Goal: Transaction & Acquisition: Purchase product/service

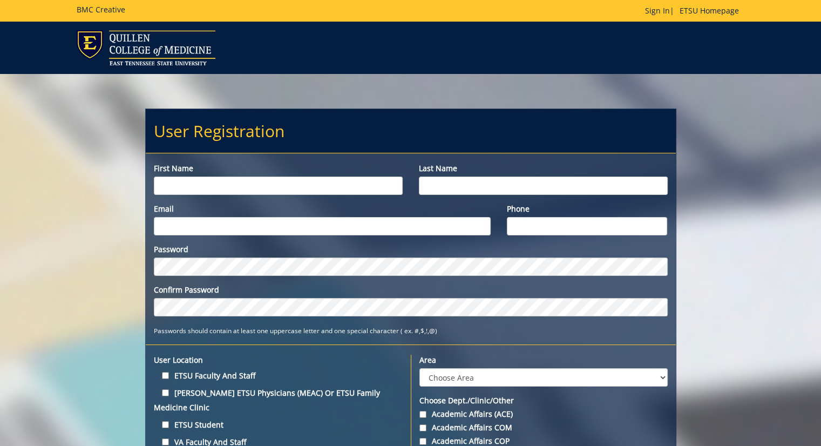
click at [210, 193] on input "First name" at bounding box center [278, 185] width 249 height 18
type input "Elizabeth"
type input "Hoffman"
type input "[EMAIL_ADDRESS][DOMAIN_NAME]"
type input "8593082853"
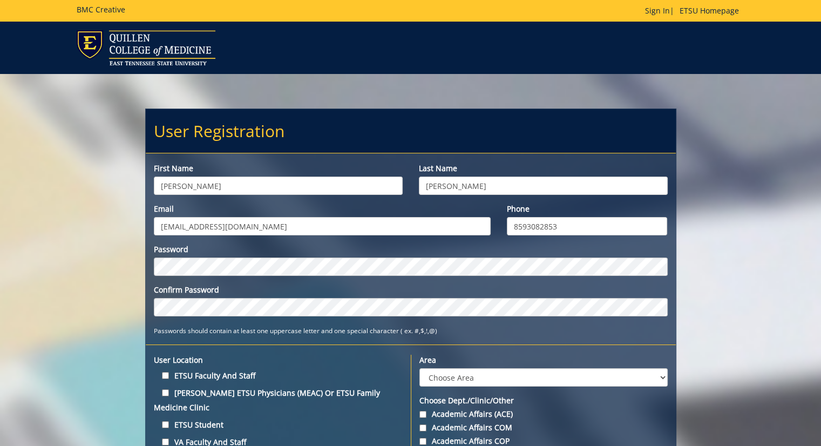
click at [222, 255] on div "Password" at bounding box center [411, 260] width 514 height 32
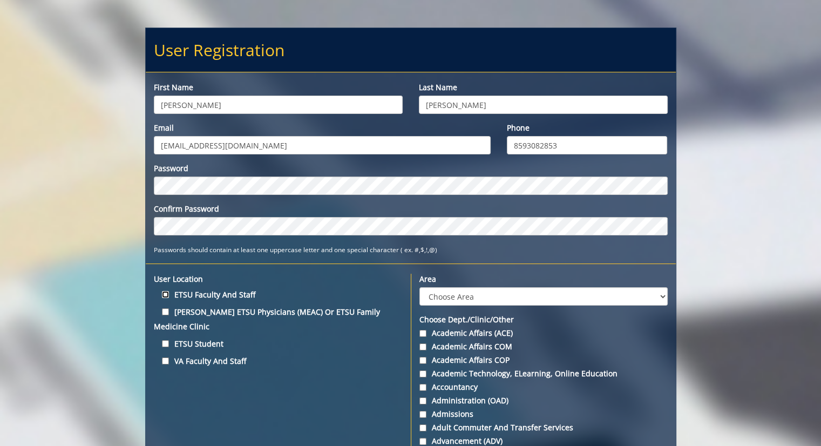
click at [163, 294] on input "ETSU Faculty and Staff" at bounding box center [165, 294] width 7 height 7
checkbox input "true"
click at [439, 295] on select "Choose Area Administration Advancement (ADM) BucSports Business & Finance Clemm…" at bounding box center [543, 296] width 248 height 18
select select "26"
click at [419, 287] on select "Choose Area Administration Advancement (ADM) BucSports Business & Finance Clemm…" at bounding box center [543, 296] width 248 height 18
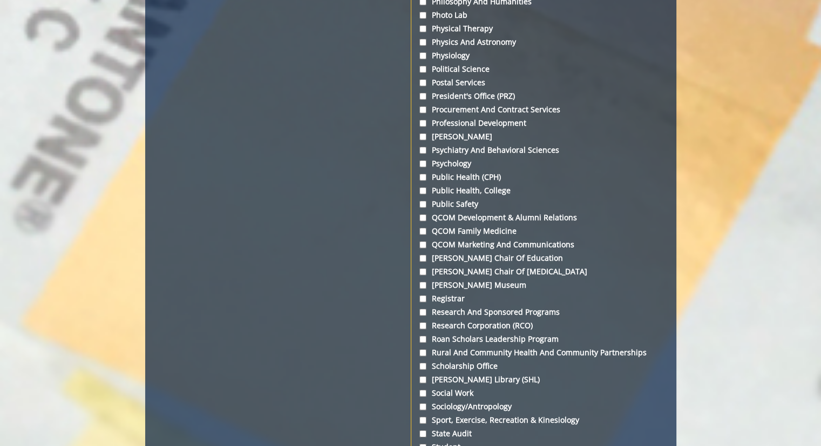
scroll to position [3154, 0]
click at [421, 33] on input "Physical Therapy" at bounding box center [422, 29] width 7 height 7
checkbox input "true"
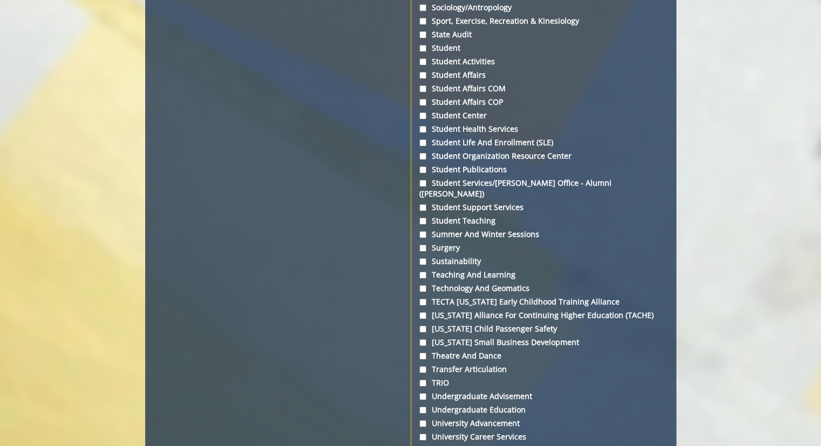
scroll to position [4038, 0]
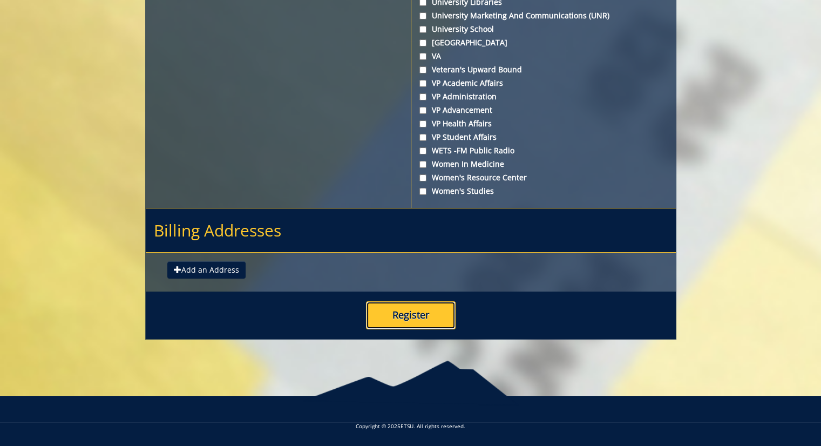
click at [381, 316] on button "Register" at bounding box center [411, 315] width 90 height 28
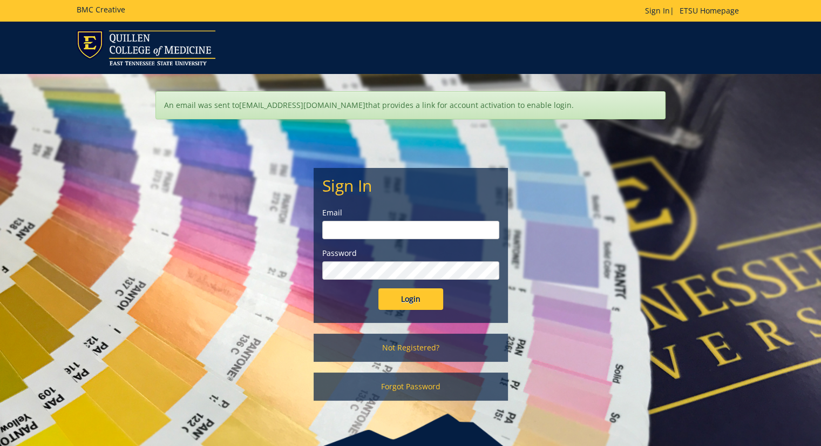
type input "[EMAIL_ADDRESS][DOMAIN_NAME]"
click at [403, 291] on input "Login" at bounding box center [410, 299] width 65 height 22
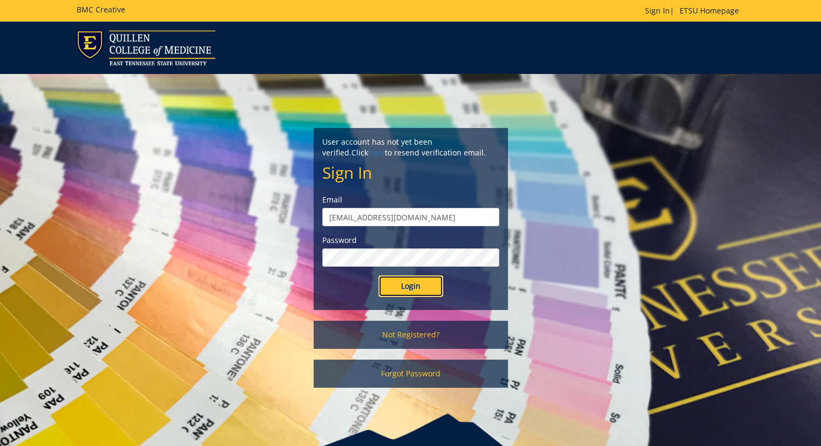
click at [403, 291] on input "Login" at bounding box center [410, 286] width 65 height 22
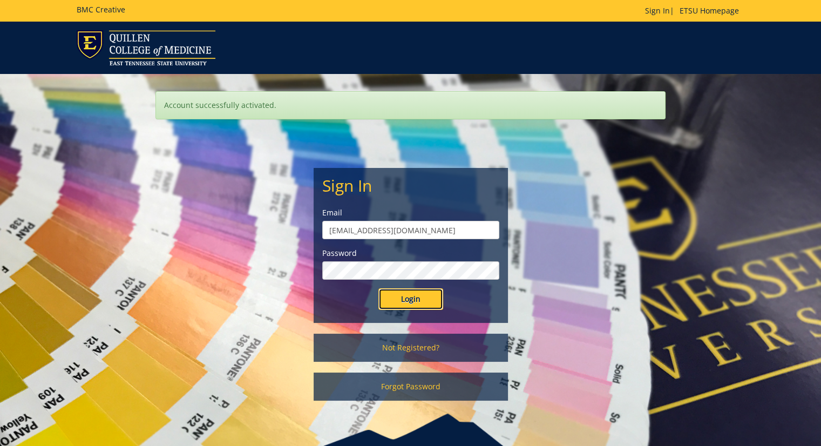
click at [410, 300] on input "Login" at bounding box center [410, 299] width 65 height 22
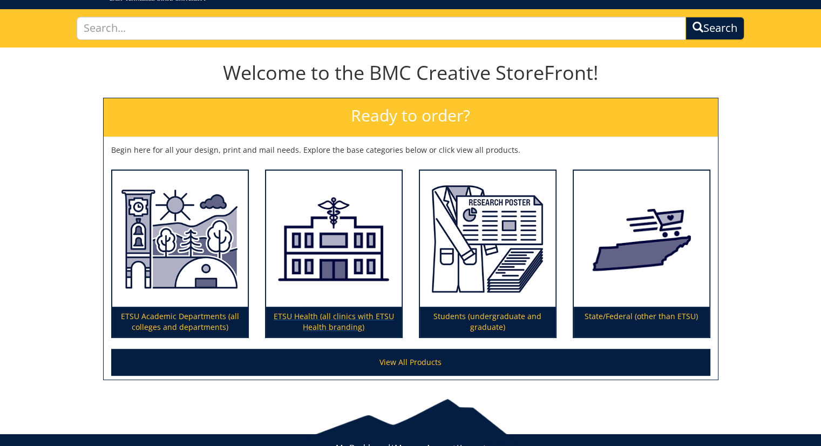
scroll to position [103, 0]
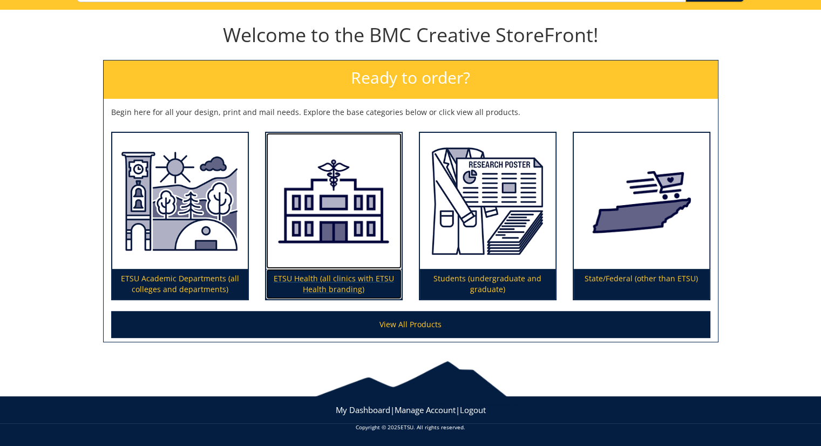
click at [368, 239] on img at bounding box center [333, 201] width 135 height 137
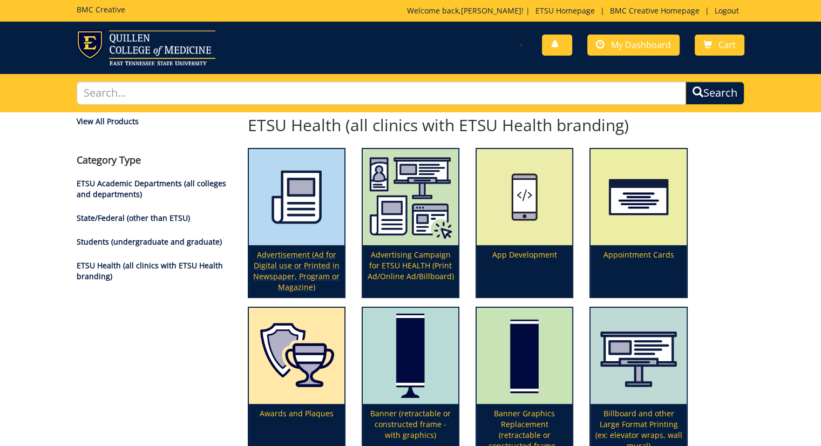
scroll to position [10, 0]
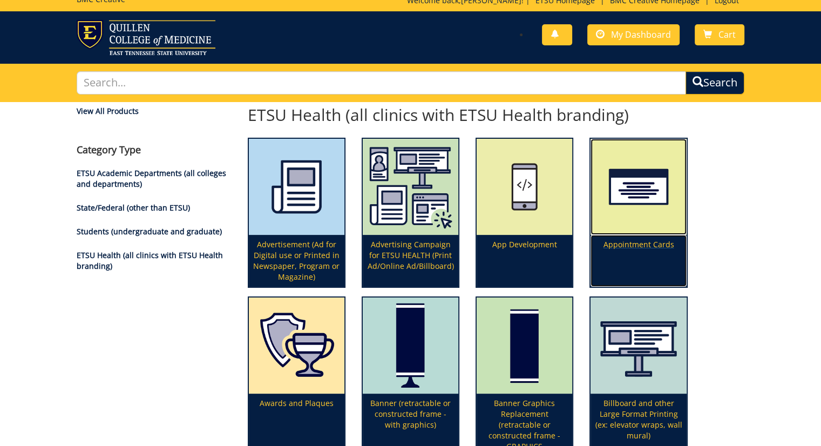
click at [606, 268] on p "Appointment Cards" at bounding box center [638, 261] width 96 height 52
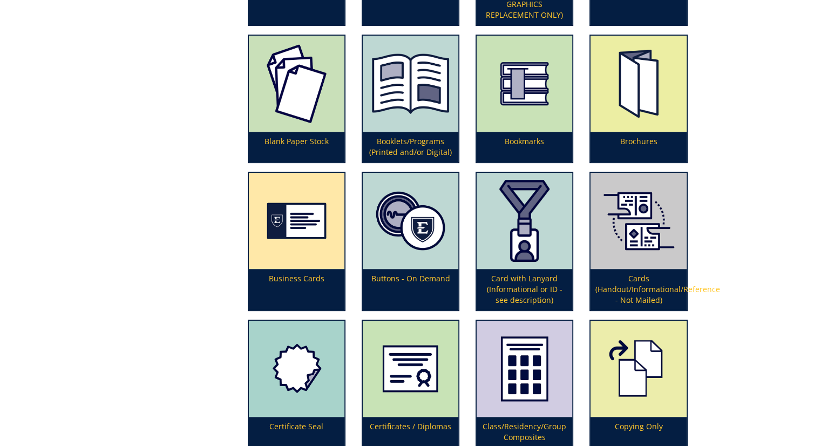
scroll to position [449, 0]
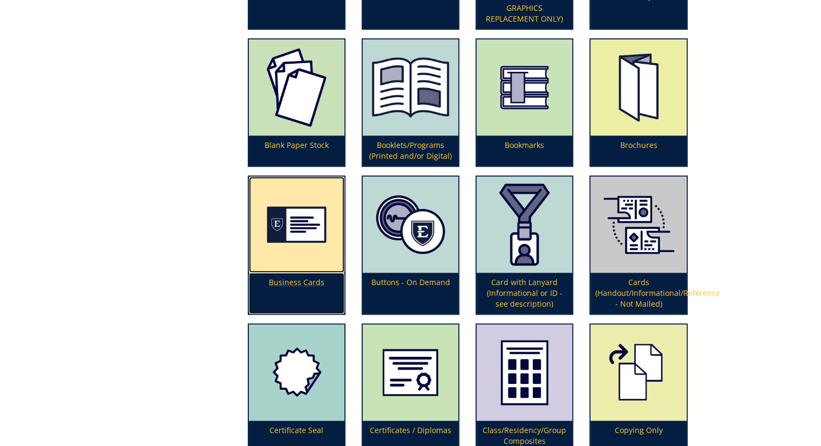
click at [273, 242] on img at bounding box center [297, 224] width 96 height 96
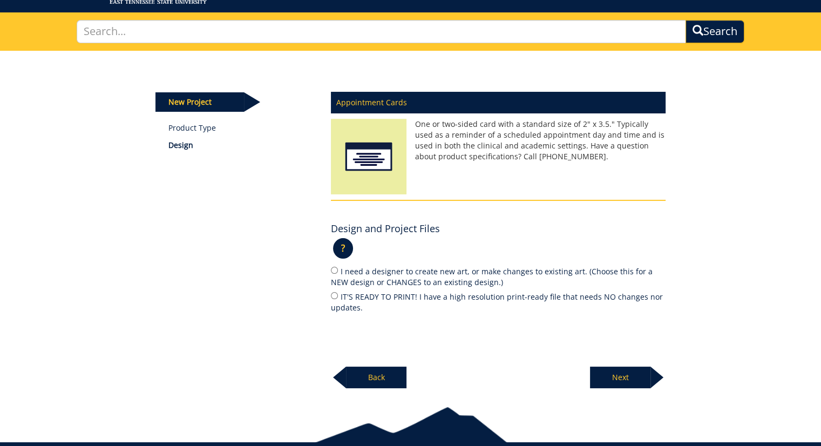
scroll to position [63, 0]
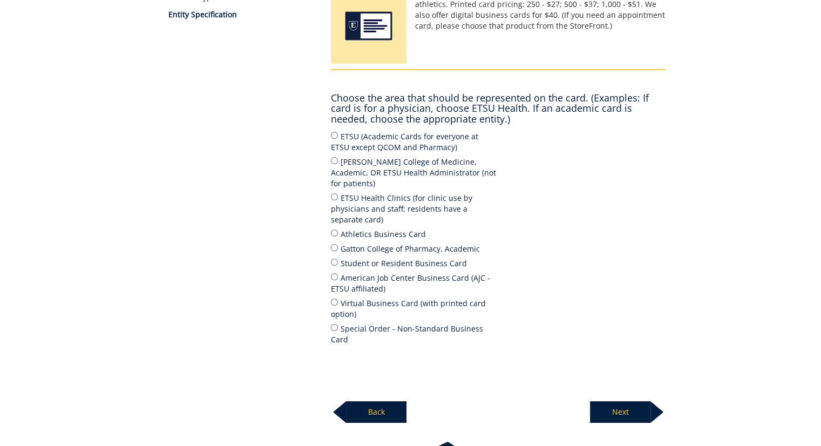
scroll to position [196, 0]
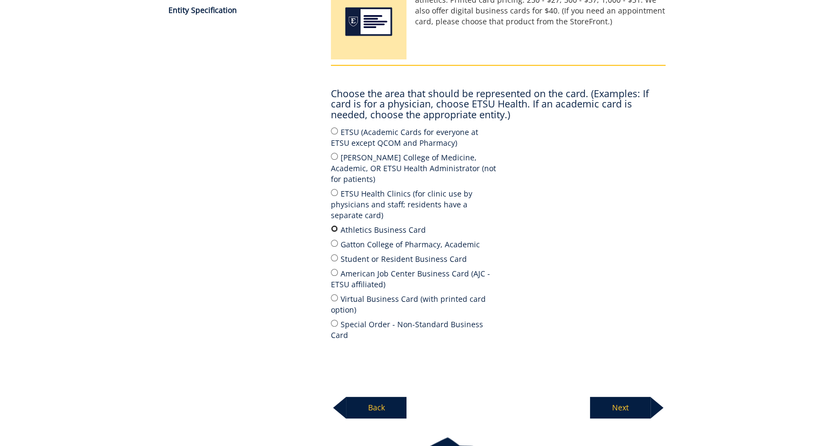
click at [334, 225] on input "Athletics Business Card" at bounding box center [334, 228] width 7 height 7
radio input "true"
click at [635, 397] on p "Next" at bounding box center [620, 408] width 60 height 22
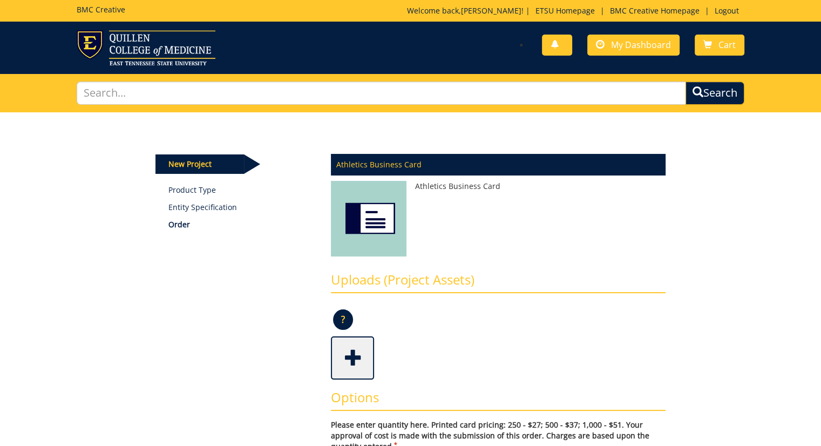
click at [389, 212] on img at bounding box center [369, 221] width 76 height 81
click at [338, 361] on span at bounding box center [353, 357] width 43 height 38
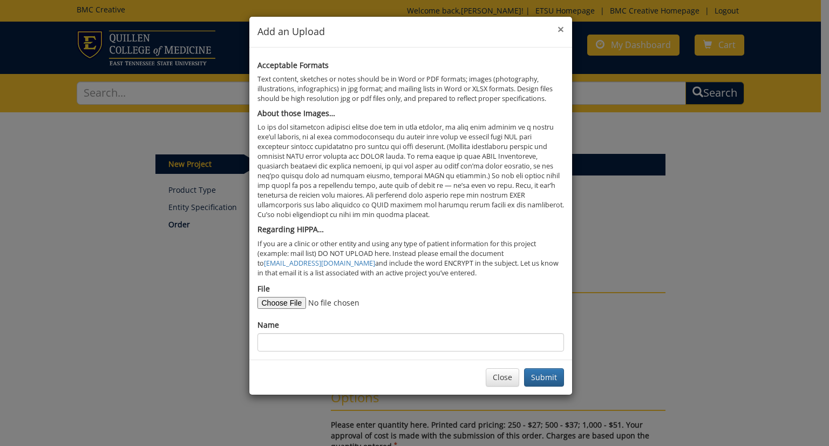
click at [559, 23] on span "×" at bounding box center [561, 29] width 6 height 15
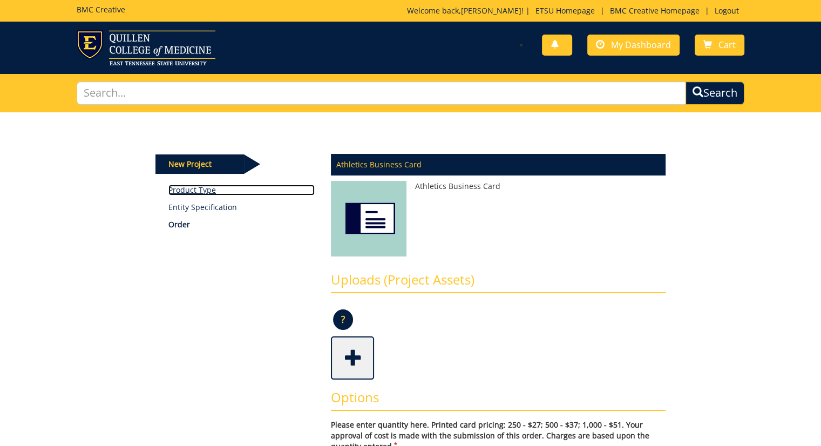
click at [179, 189] on link "Product Type" at bounding box center [241, 190] width 146 height 11
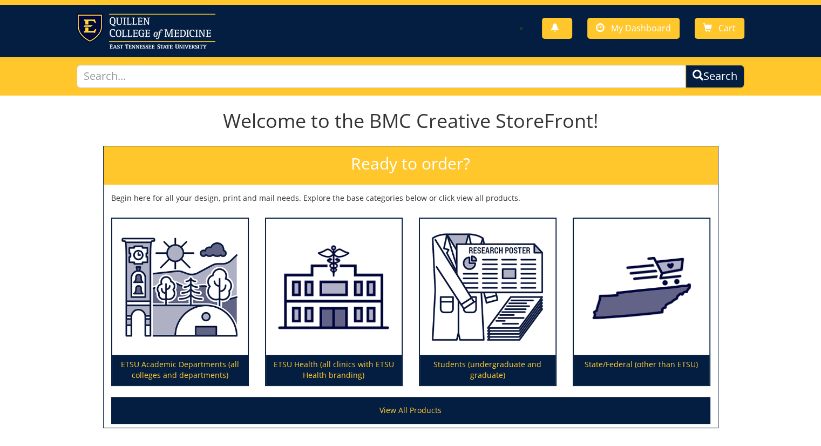
scroll to position [15, 0]
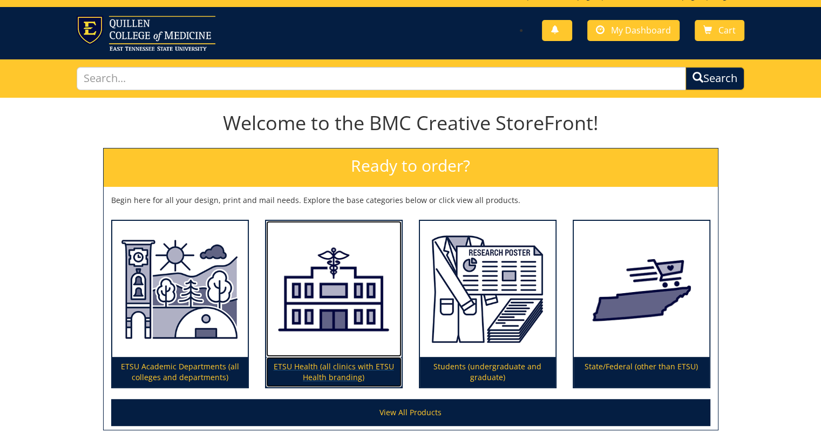
click at [307, 221] on img at bounding box center [333, 289] width 135 height 137
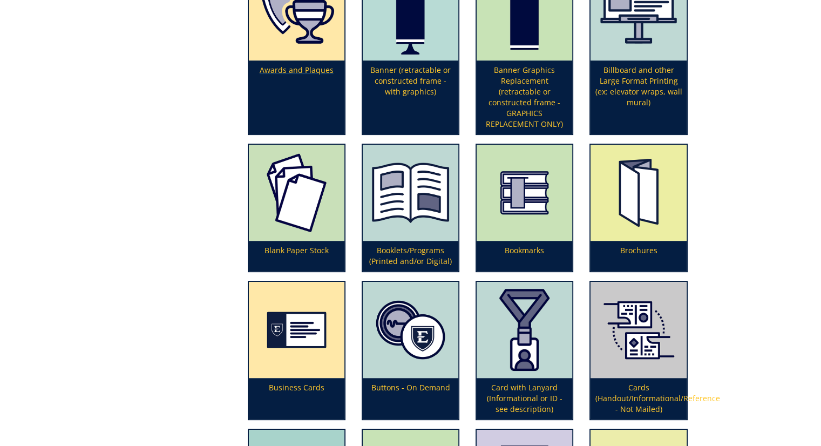
scroll to position [344, 0]
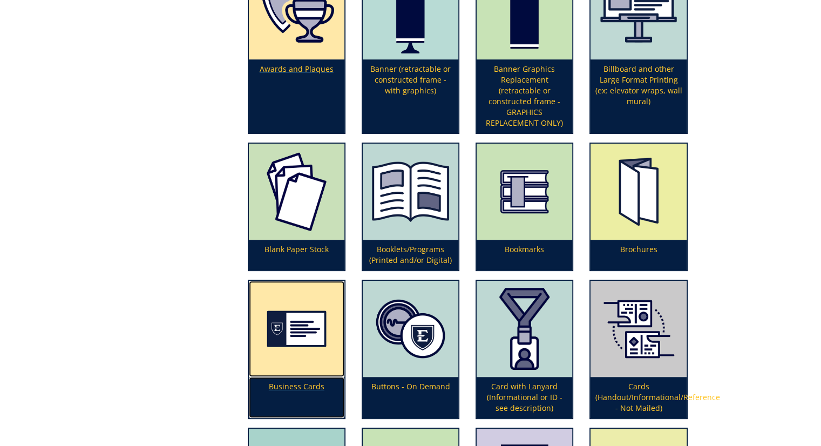
click at [275, 365] on img at bounding box center [297, 329] width 96 height 96
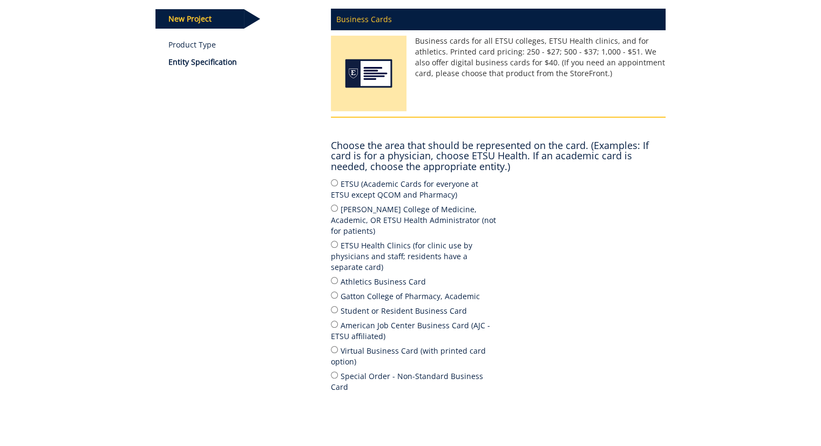
scroll to position [147, 0]
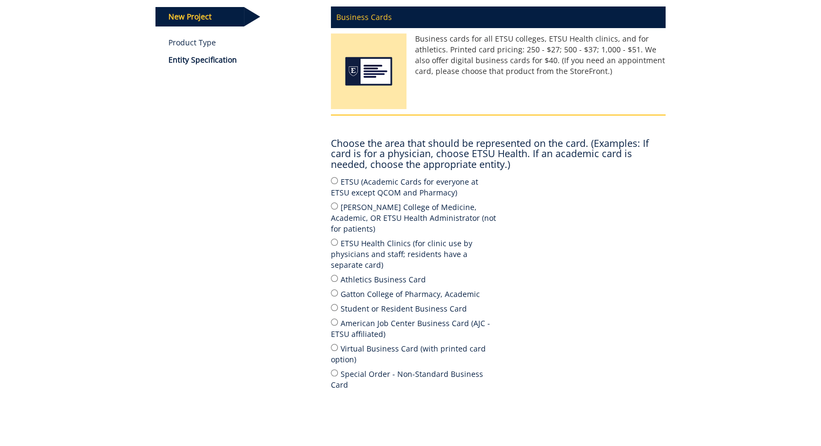
click at [350, 273] on label "Athletics Business Card" at bounding box center [414, 279] width 167 height 12
click at [338, 275] on input "Athletics Business Card" at bounding box center [334, 278] width 7 height 7
radio input "true"
click at [335, 179] on input "ETSU (Academic Cards for everyone at ETSU except QCOM and Pharmacy)" at bounding box center [334, 180] width 7 height 7
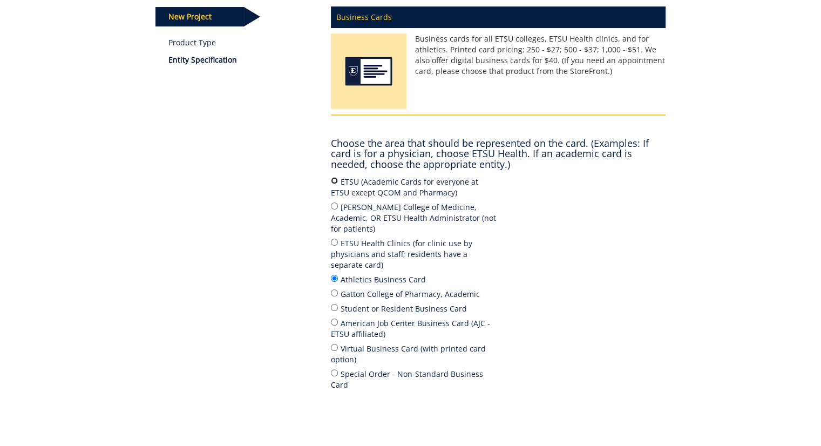
radio input "true"
click at [332, 239] on input "ETSU Health Clinics (for clinic use by physicians and staff; residents have a s…" at bounding box center [334, 242] width 7 height 7
radio input "true"
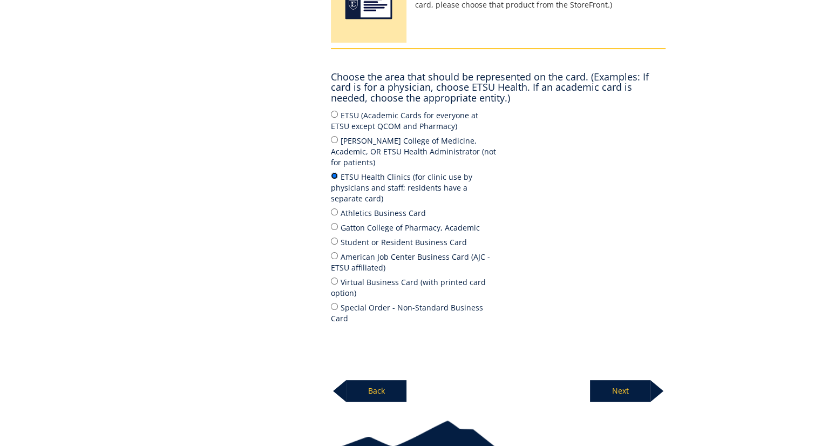
scroll to position [215, 0]
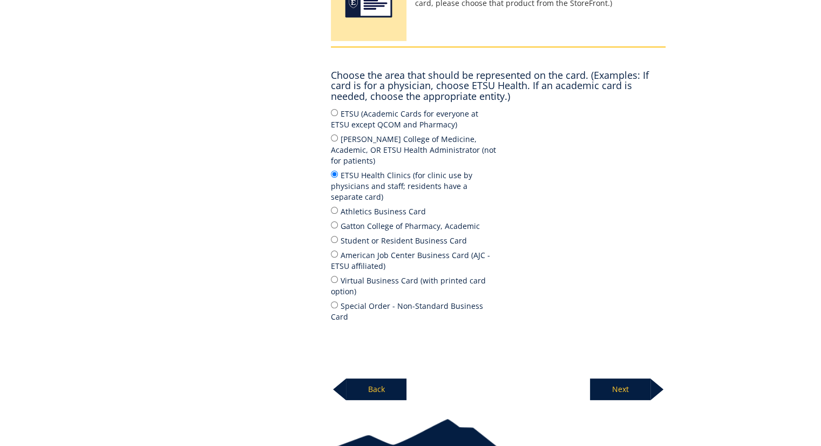
click at [627, 378] on p "Next" at bounding box center [620, 389] width 60 height 22
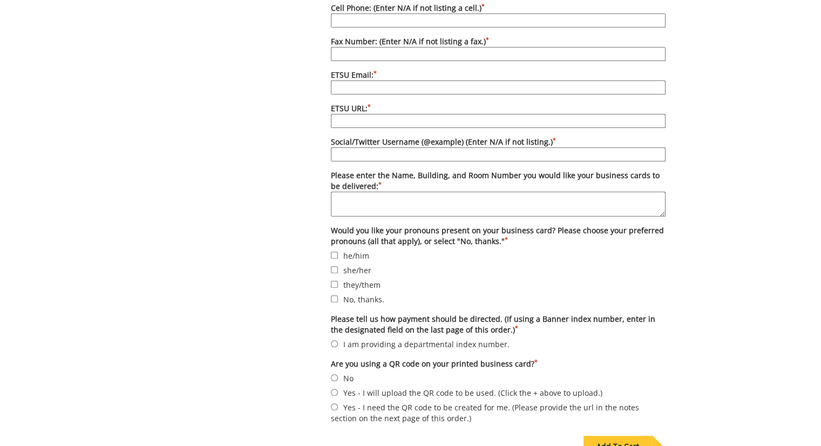
scroll to position [894, 0]
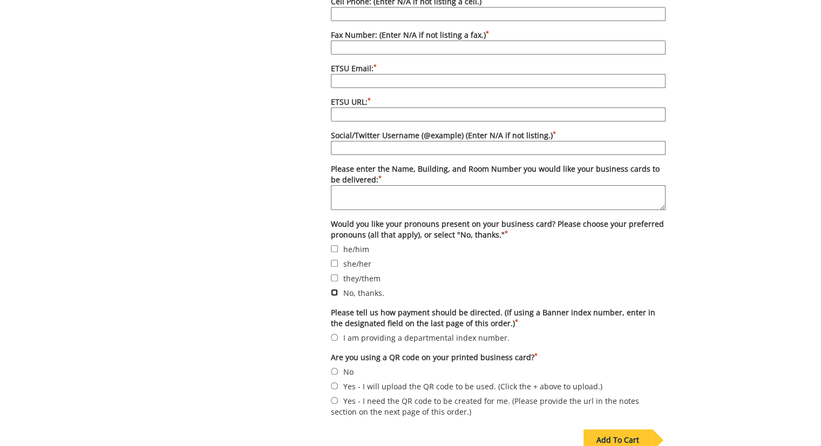
click at [333, 289] on input "No, thanks." at bounding box center [334, 292] width 7 height 7
checkbox input "true"
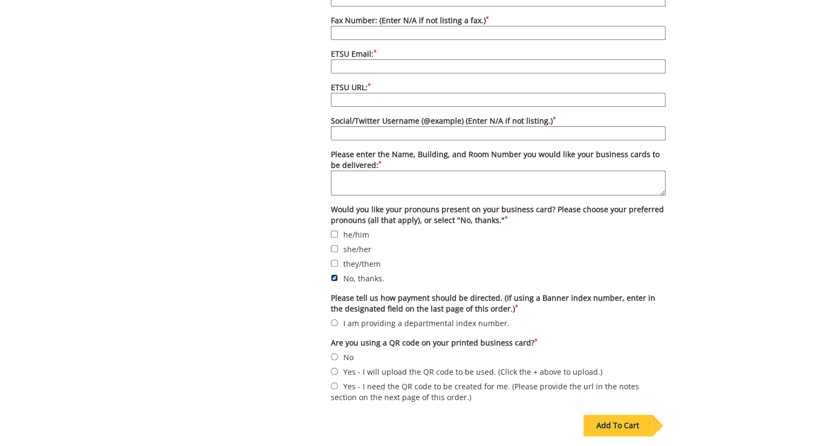
scroll to position [915, 0]
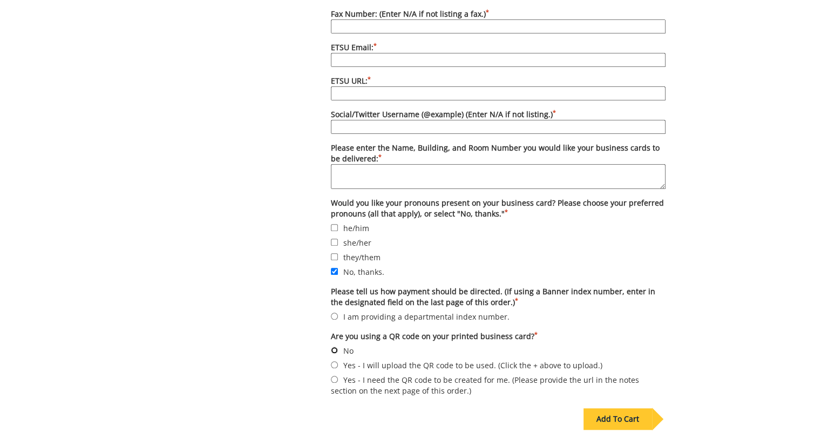
click at [335, 347] on input "No" at bounding box center [334, 350] width 7 height 7
radio input "true"
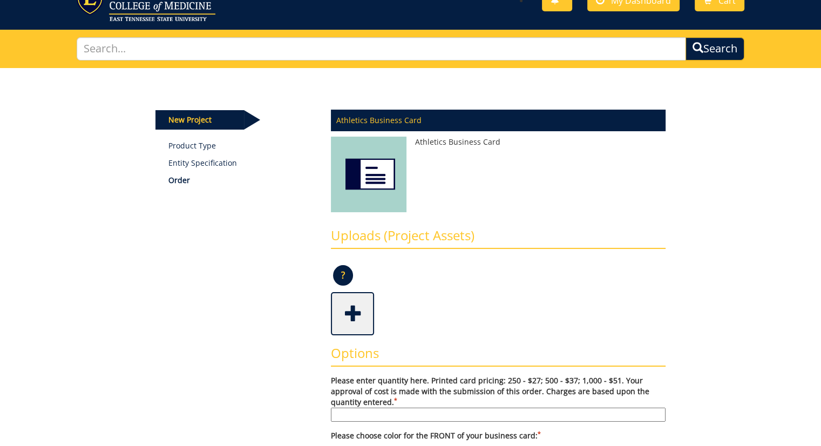
scroll to position [0, 0]
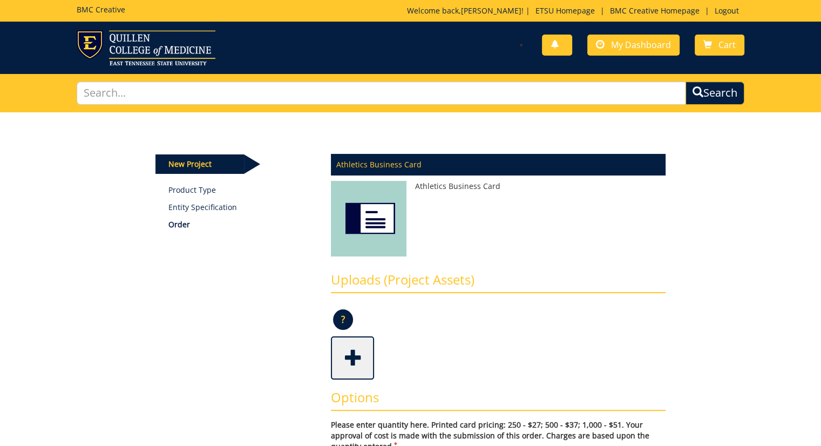
click at [356, 360] on span at bounding box center [353, 357] width 43 height 38
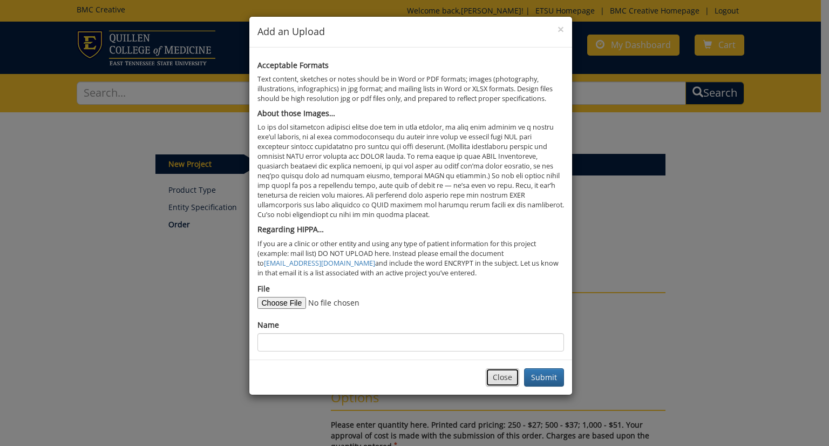
click at [492, 378] on button "Close" at bounding box center [502, 377] width 33 height 18
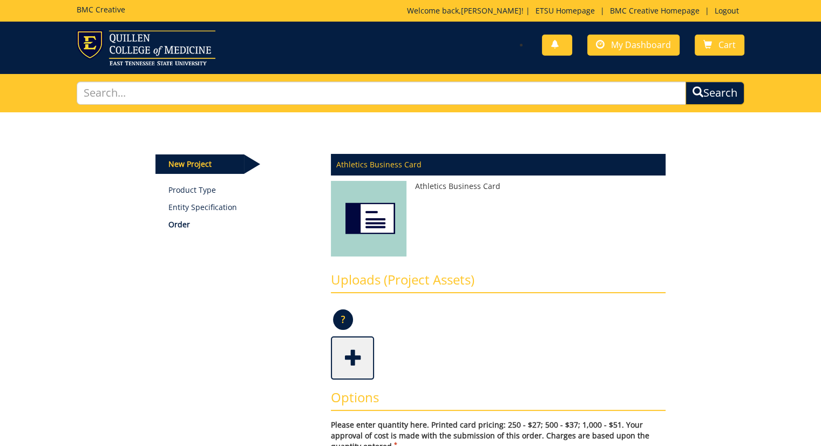
click at [190, 209] on p "Entity Specification" at bounding box center [241, 207] width 146 height 11
click at [561, 40] on link at bounding box center [557, 45] width 30 height 21
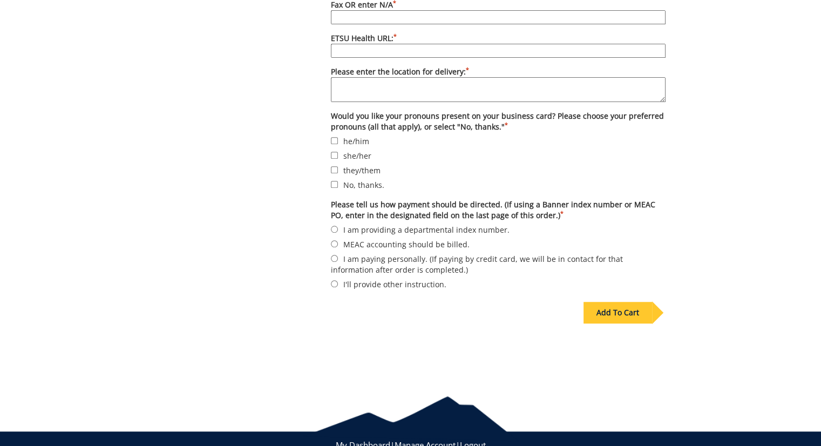
scroll to position [874, 0]
